Goal: Find specific page/section: Find specific page/section

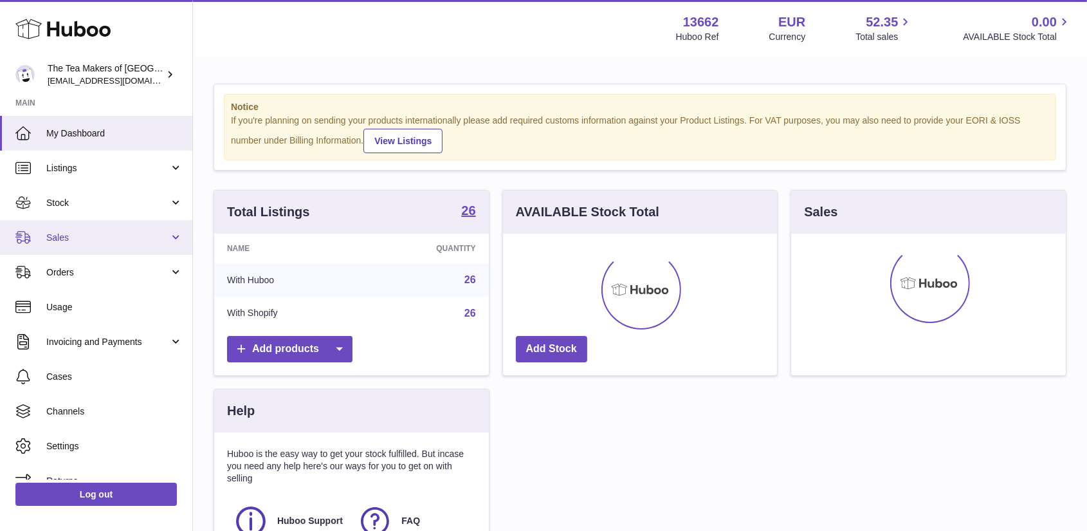
click at [64, 234] on span "Sales" at bounding box center [107, 238] width 123 height 12
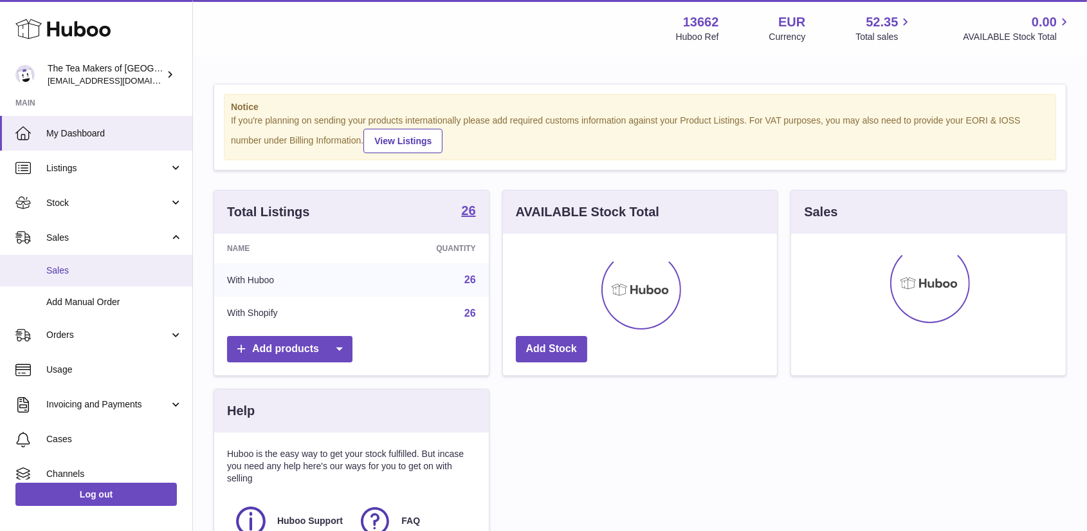
click at [69, 265] on span "Sales" at bounding box center [114, 270] width 136 height 12
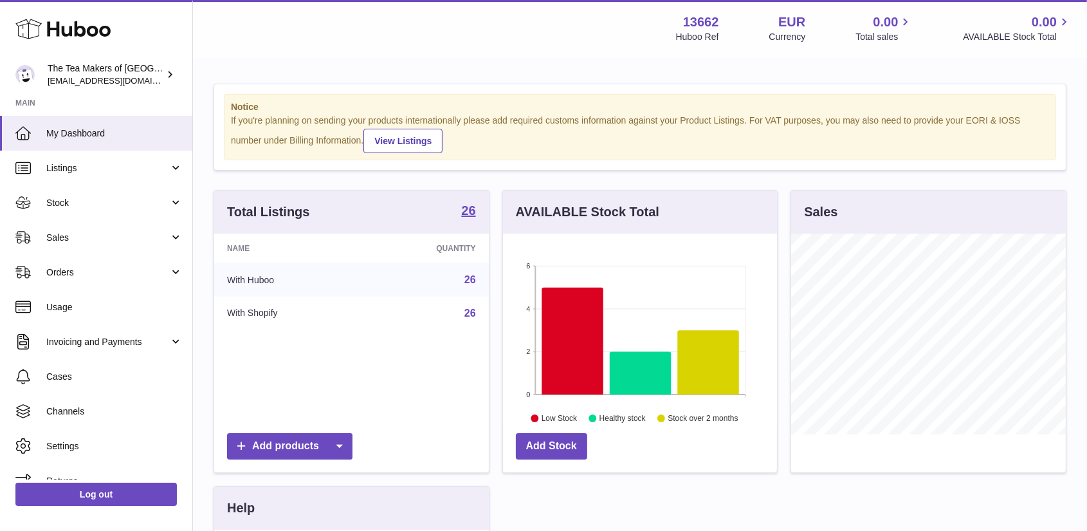
scroll to position [201, 274]
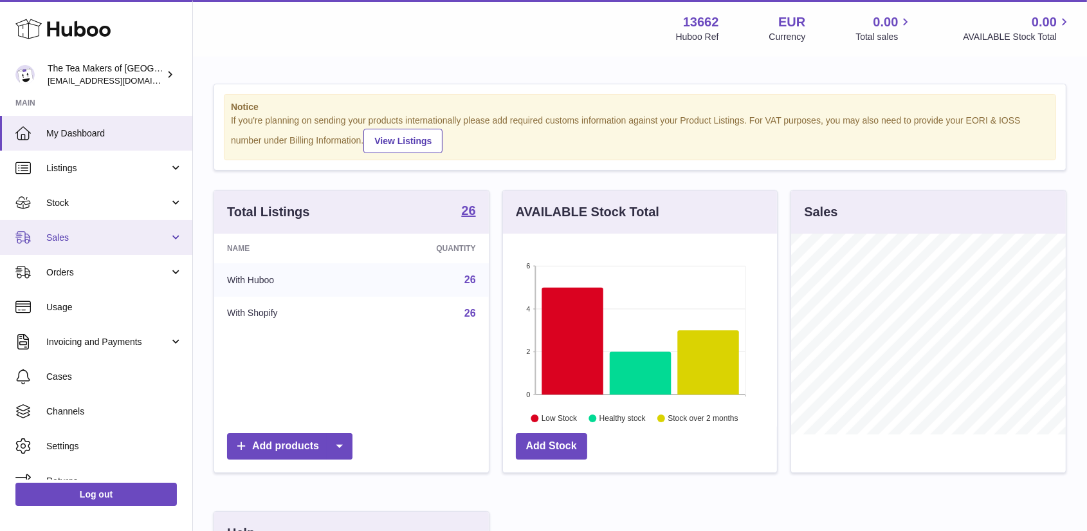
click at [55, 232] on span "Sales" at bounding box center [107, 238] width 123 height 12
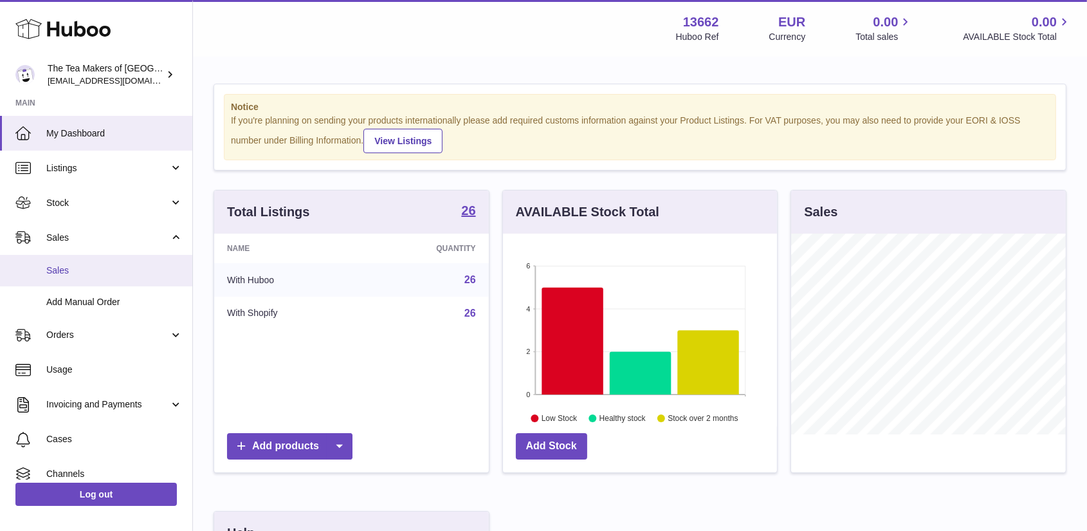
click at [69, 261] on link "Sales" at bounding box center [96, 271] width 192 height 32
